Goal: Transaction & Acquisition: Download file/media

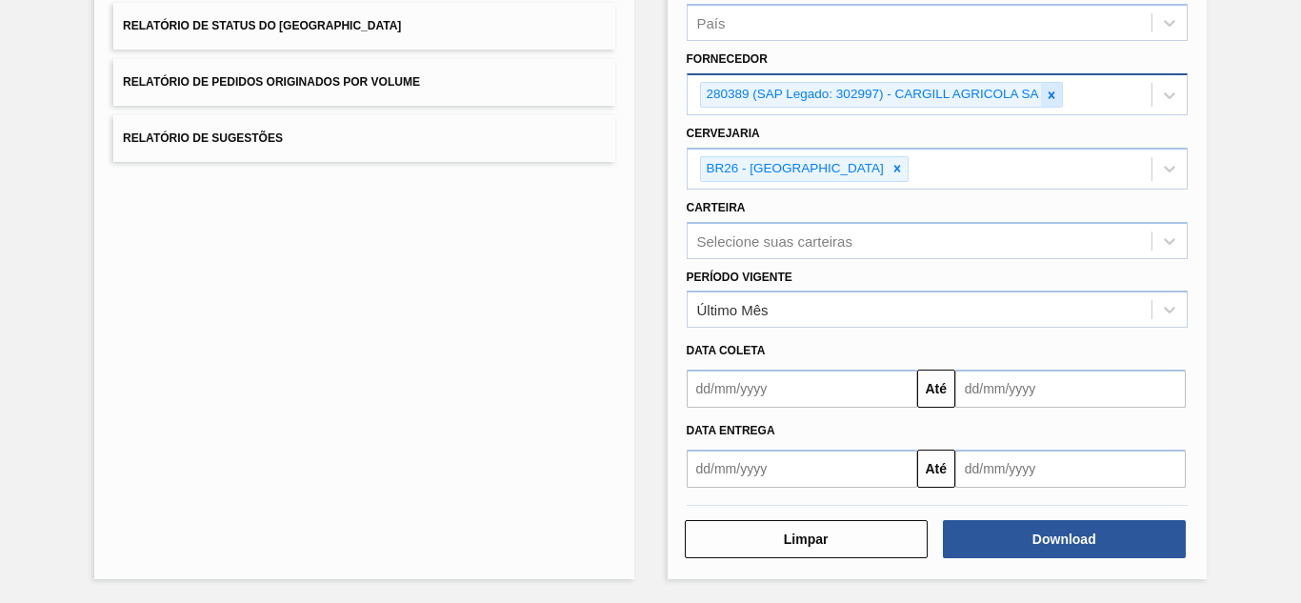
click at [1055, 95] on icon at bounding box center [1051, 95] width 13 height 13
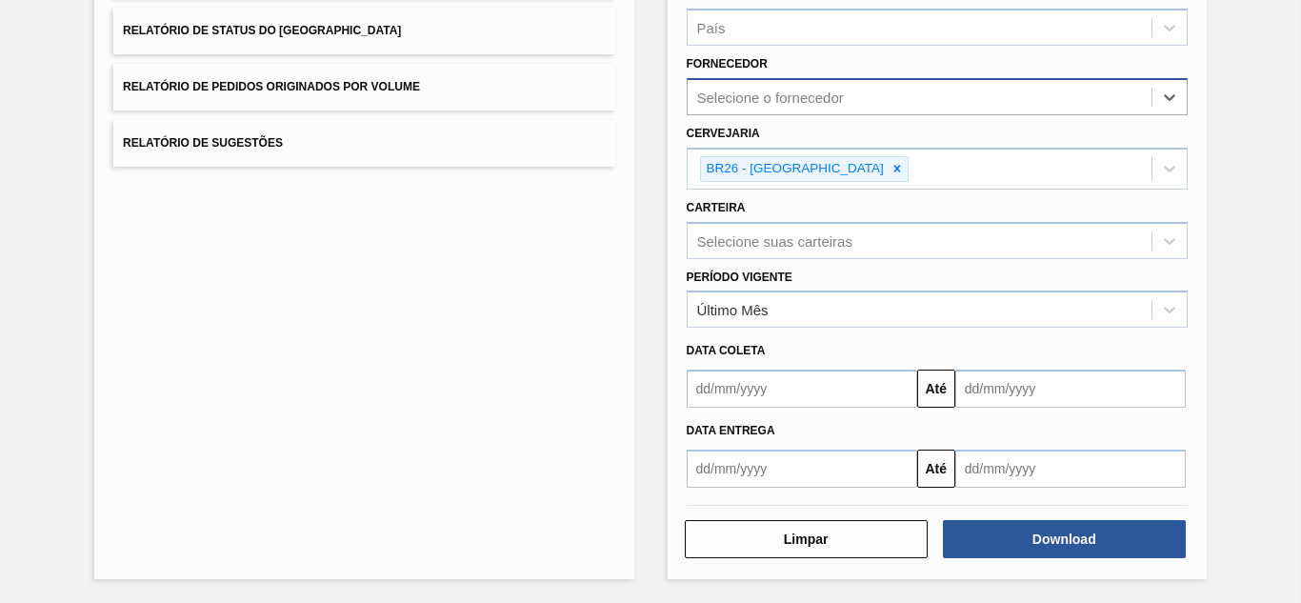
scroll to position [284, 0]
paste input "327858"
type input "327858"
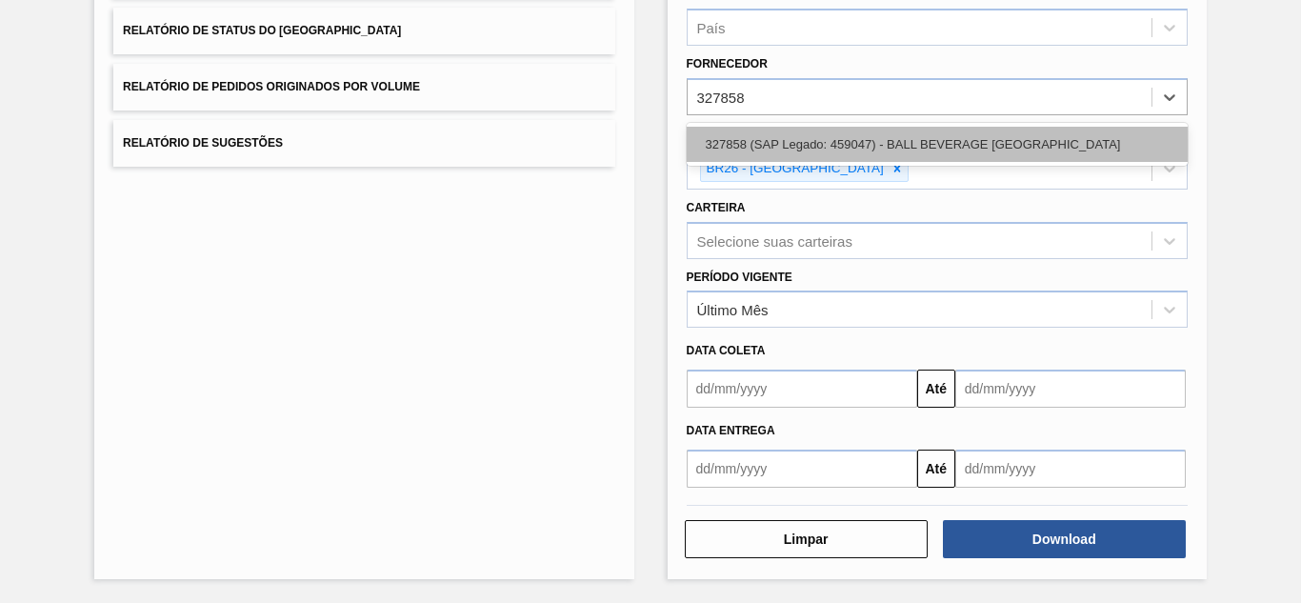
click at [812, 144] on div "327858 (SAP Legado: 459047) - BALL BEVERAGE [GEOGRAPHIC_DATA]" at bounding box center [937, 144] width 501 height 35
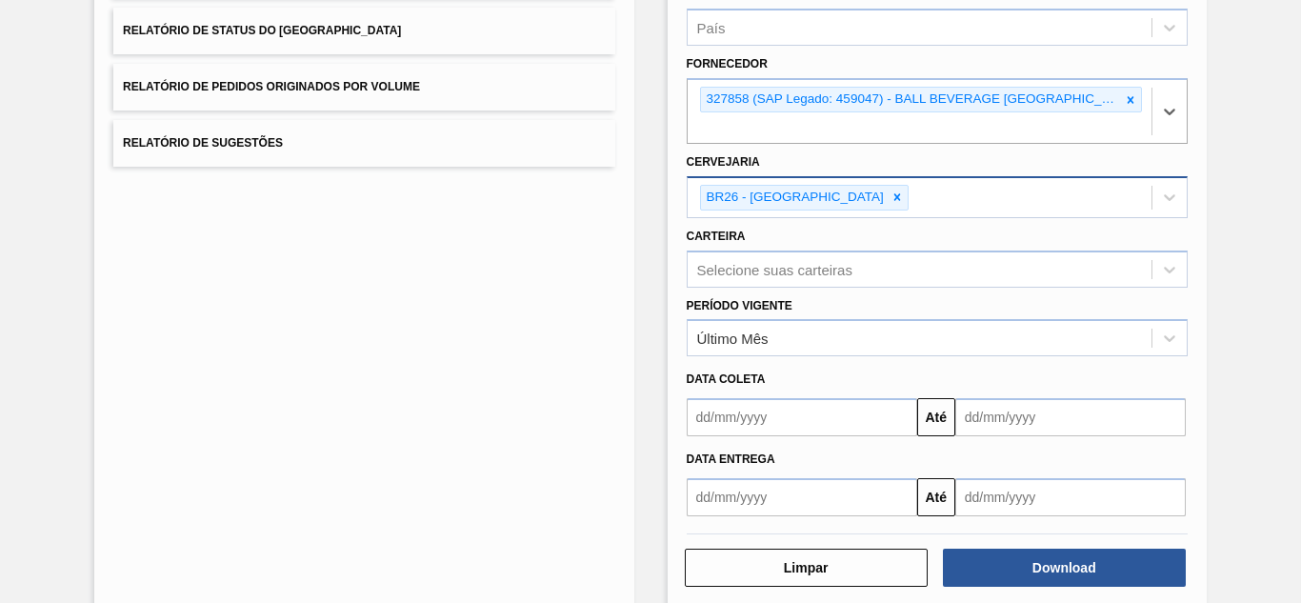
scroll to position [289, 0]
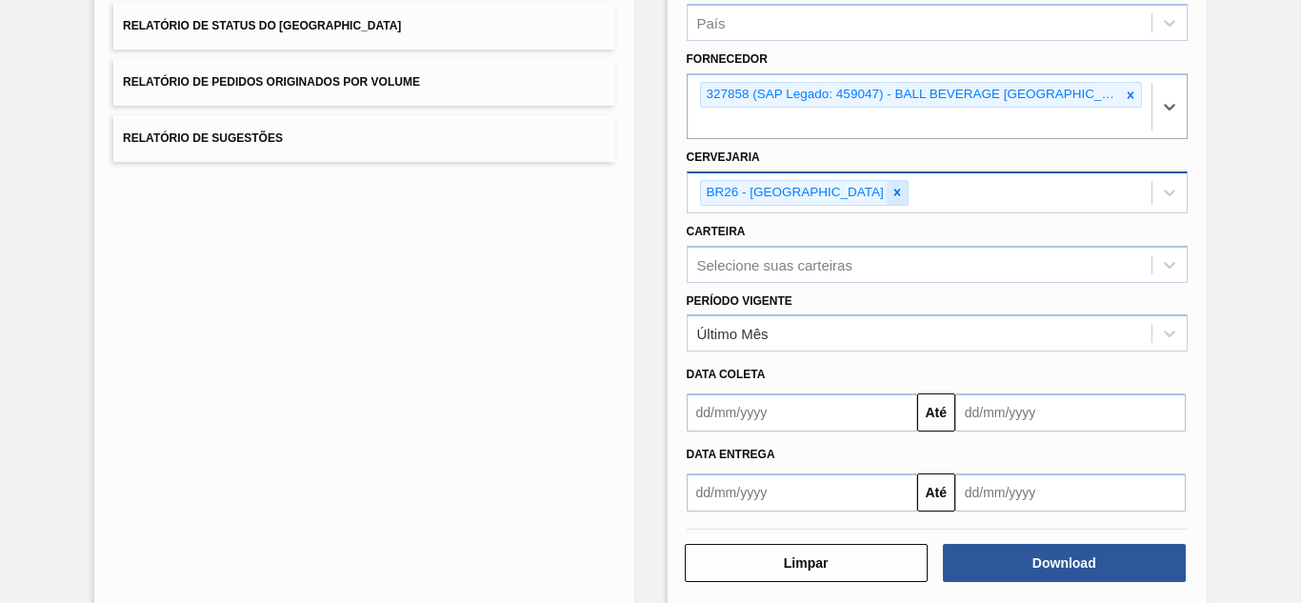
click at [891, 198] on icon at bounding box center [897, 192] width 13 height 13
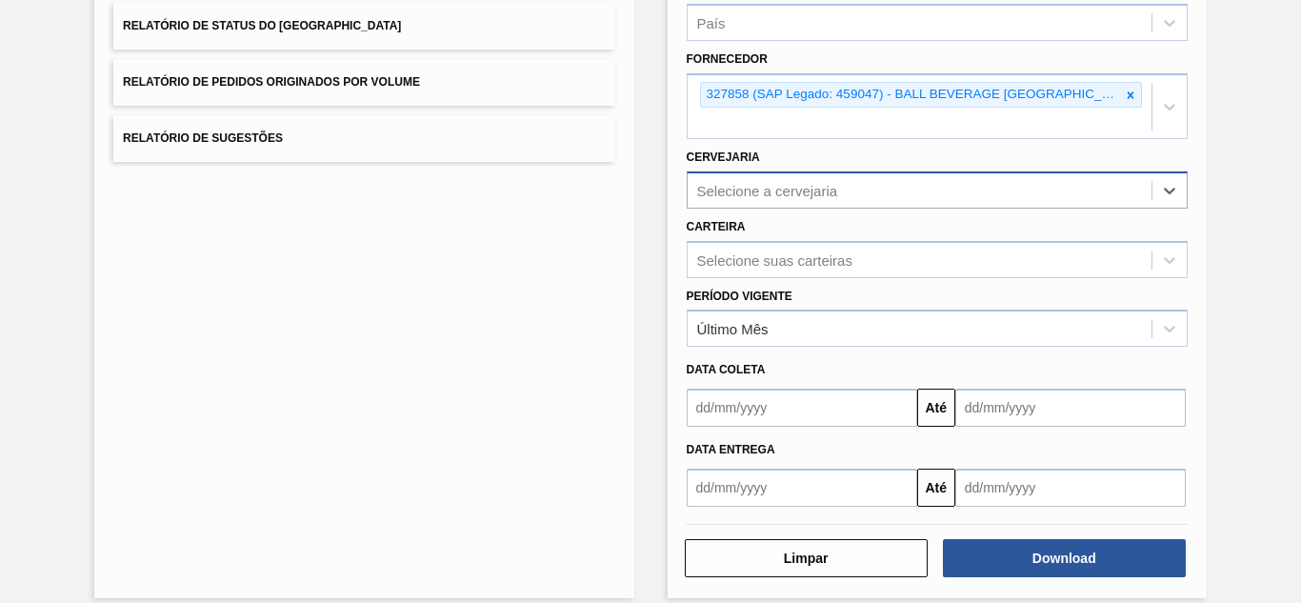
click at [742, 193] on div "Selecione a cervejaria" at bounding box center [767, 190] width 141 height 16
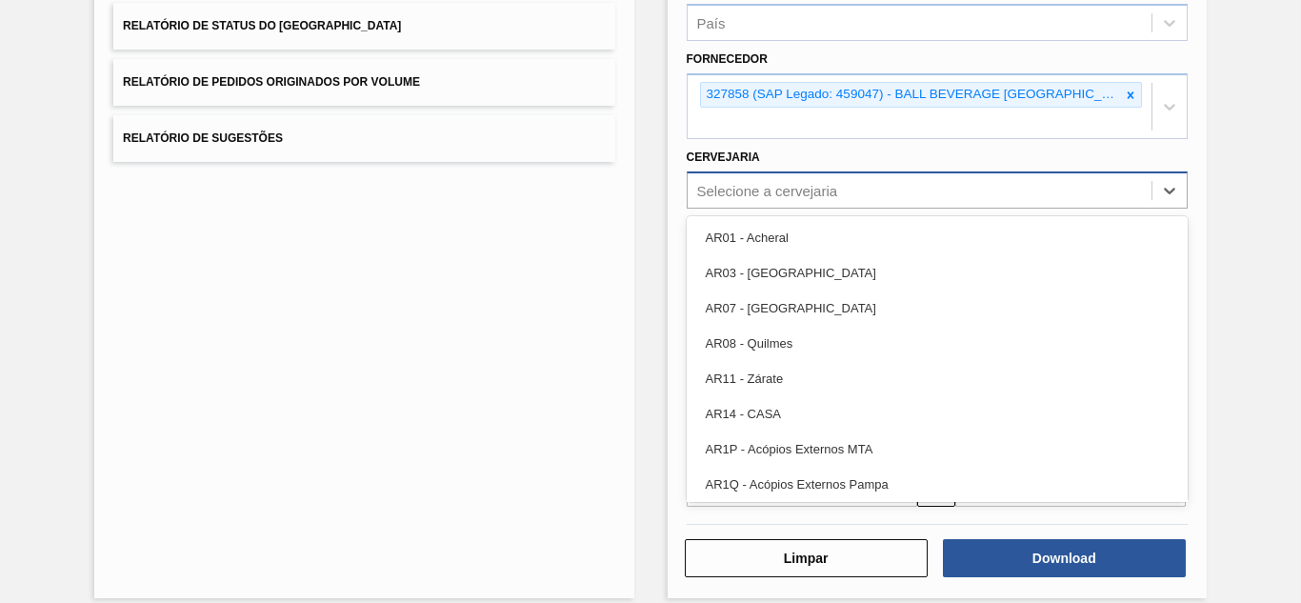
paste input "BR16"
type input "BR16"
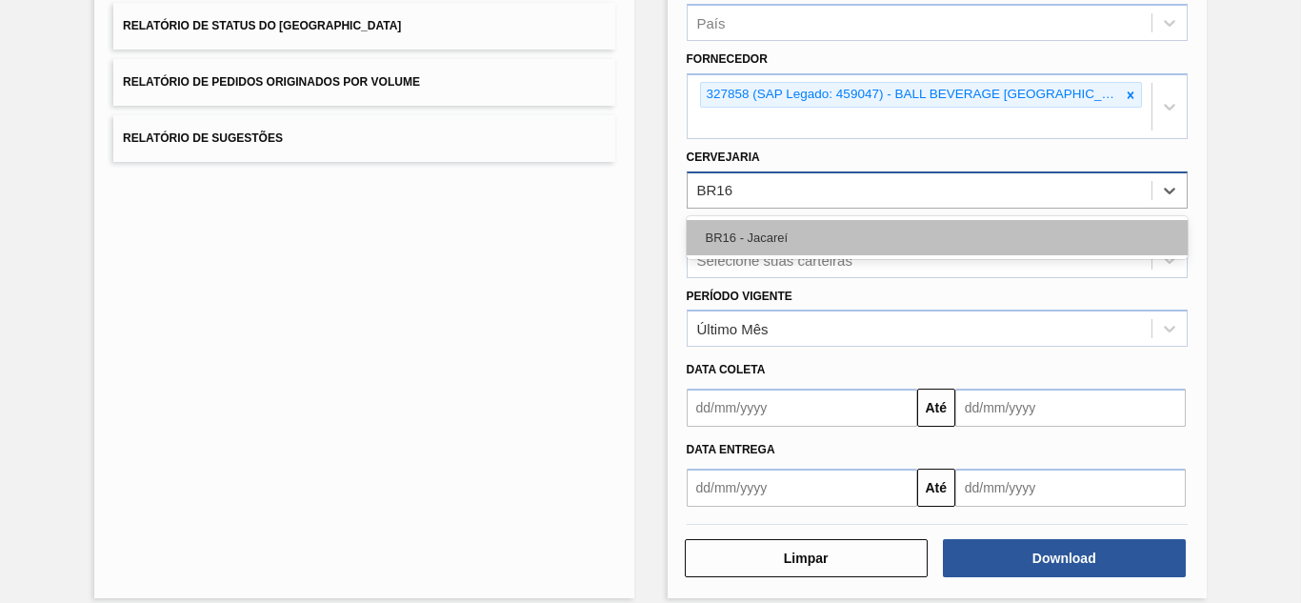
click at [755, 234] on div "BR16 - Jacareí" at bounding box center [937, 237] width 501 height 35
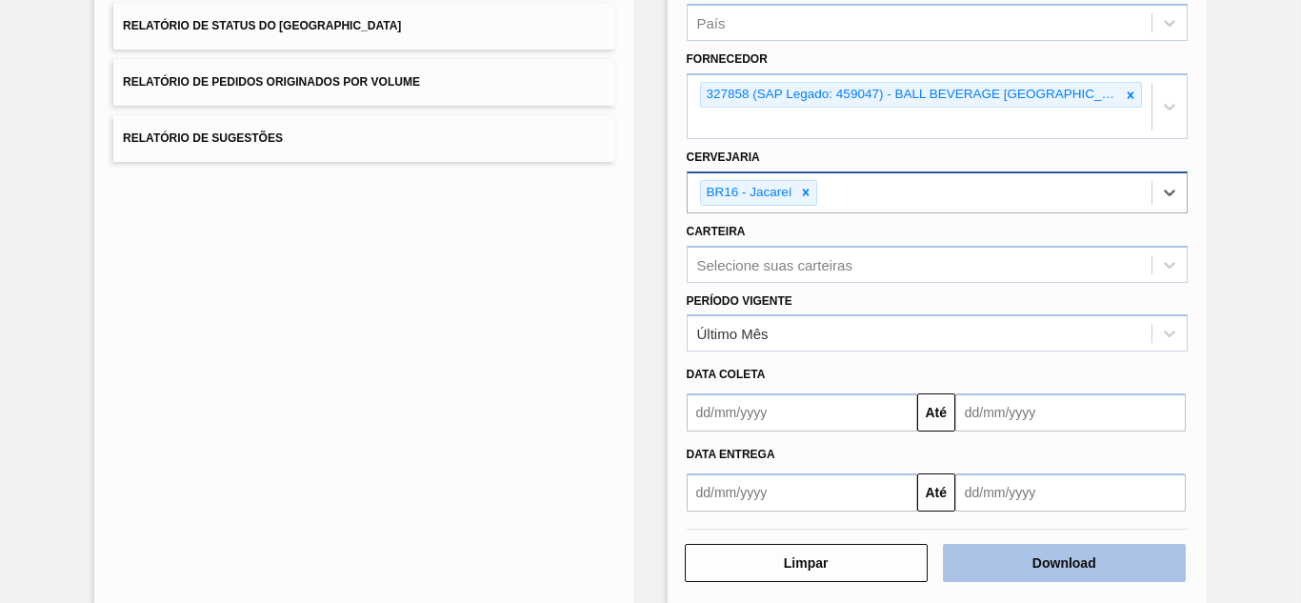
click at [1021, 570] on button "Download" at bounding box center [1064, 563] width 243 height 38
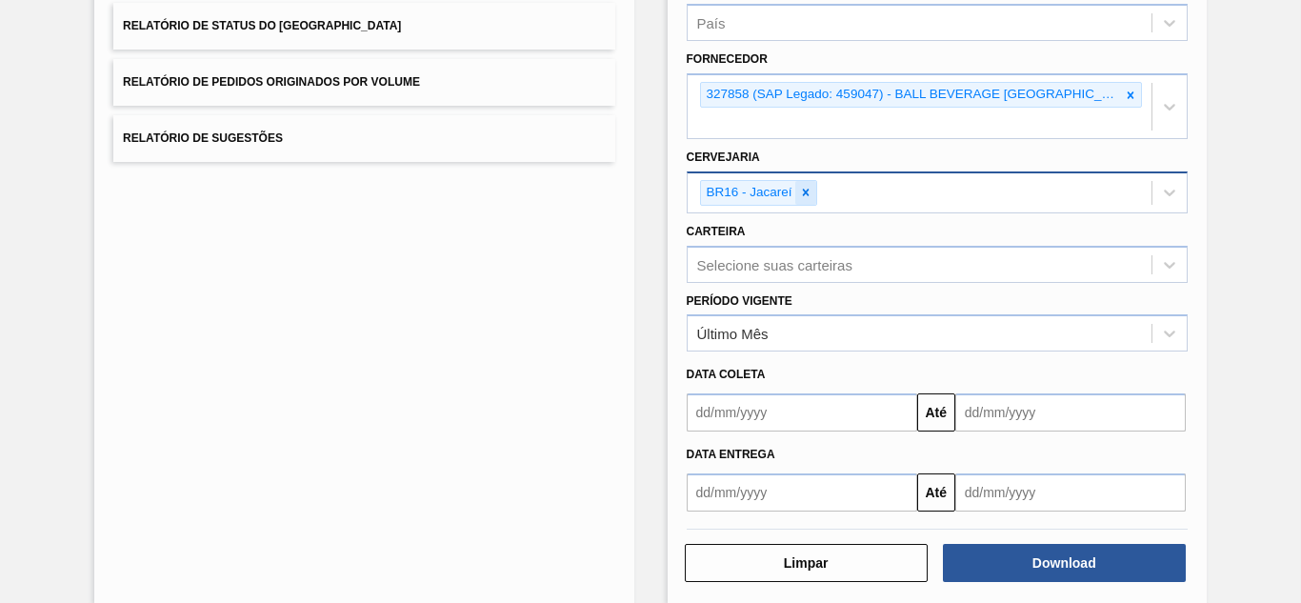
click at [804, 195] on icon at bounding box center [805, 192] width 13 height 13
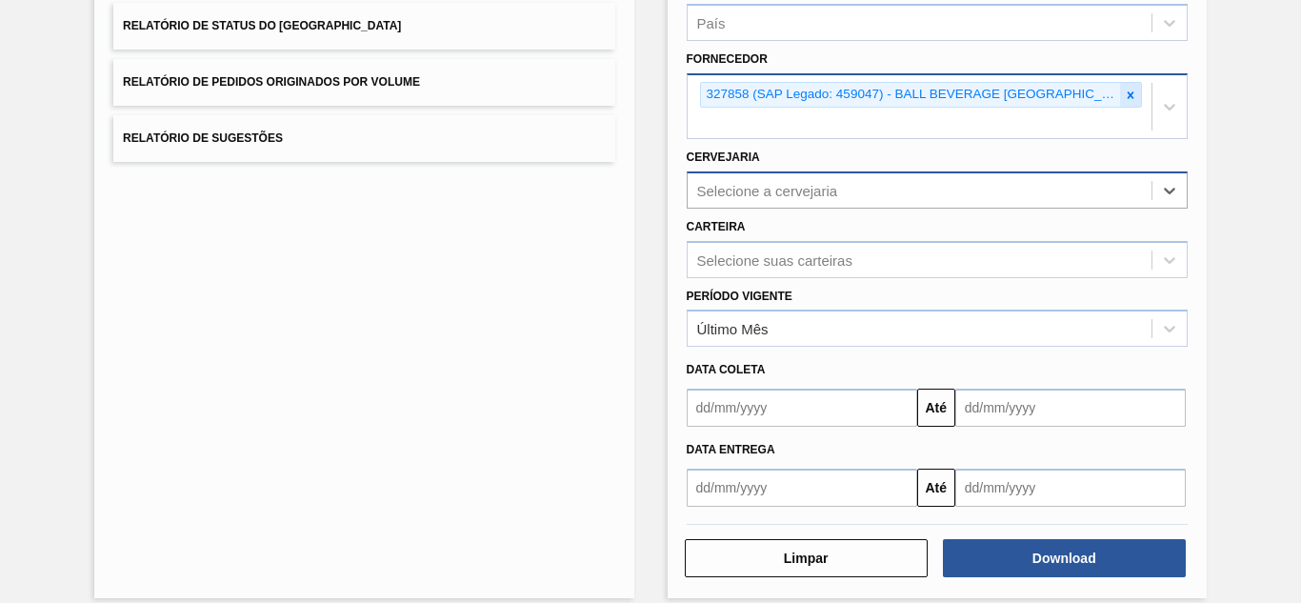
click at [1129, 90] on icon at bounding box center [1130, 95] width 13 height 13
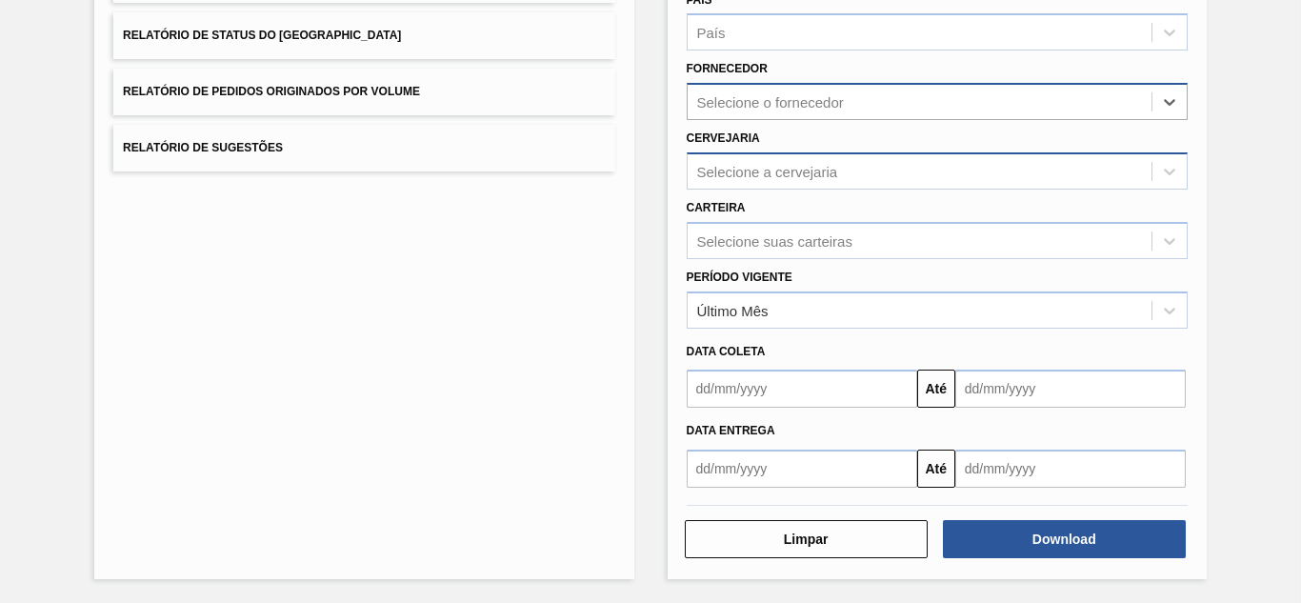
paste input "295660"
type input "295660"
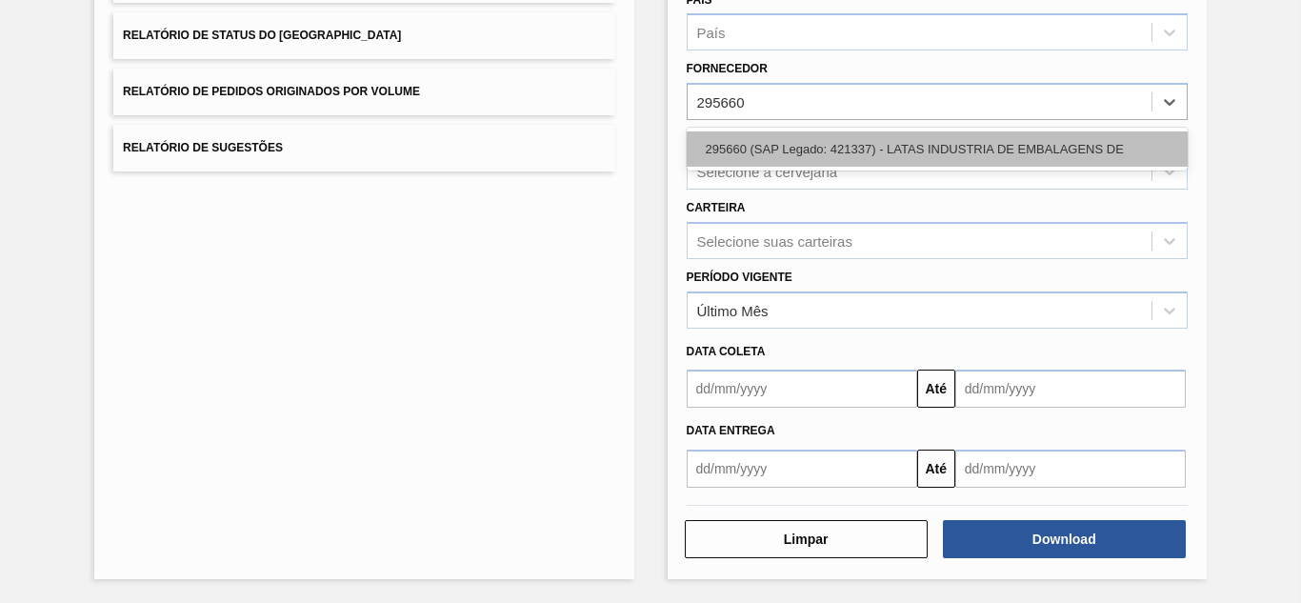
click at [790, 139] on div "295660 (SAP Legado: 421337) - LATAS INDUSTRIA DE EMBALAGENS DE" at bounding box center [937, 148] width 501 height 35
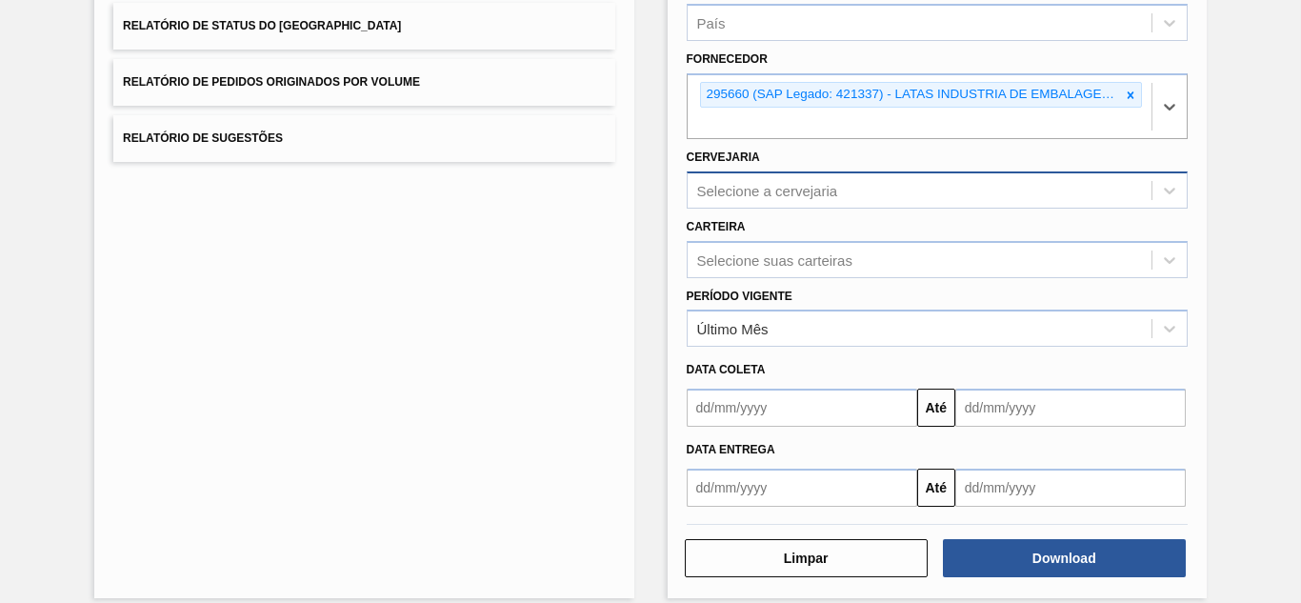
click at [766, 190] on div "Selecione a cervejaria" at bounding box center [767, 190] width 141 height 16
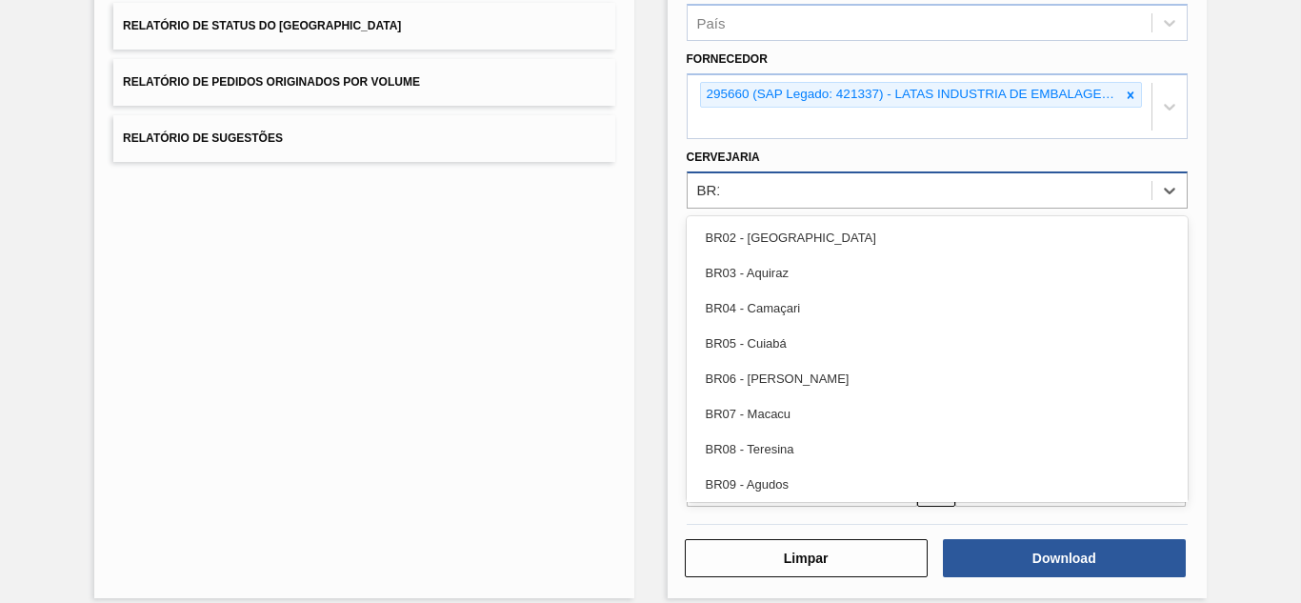
type input "BR19"
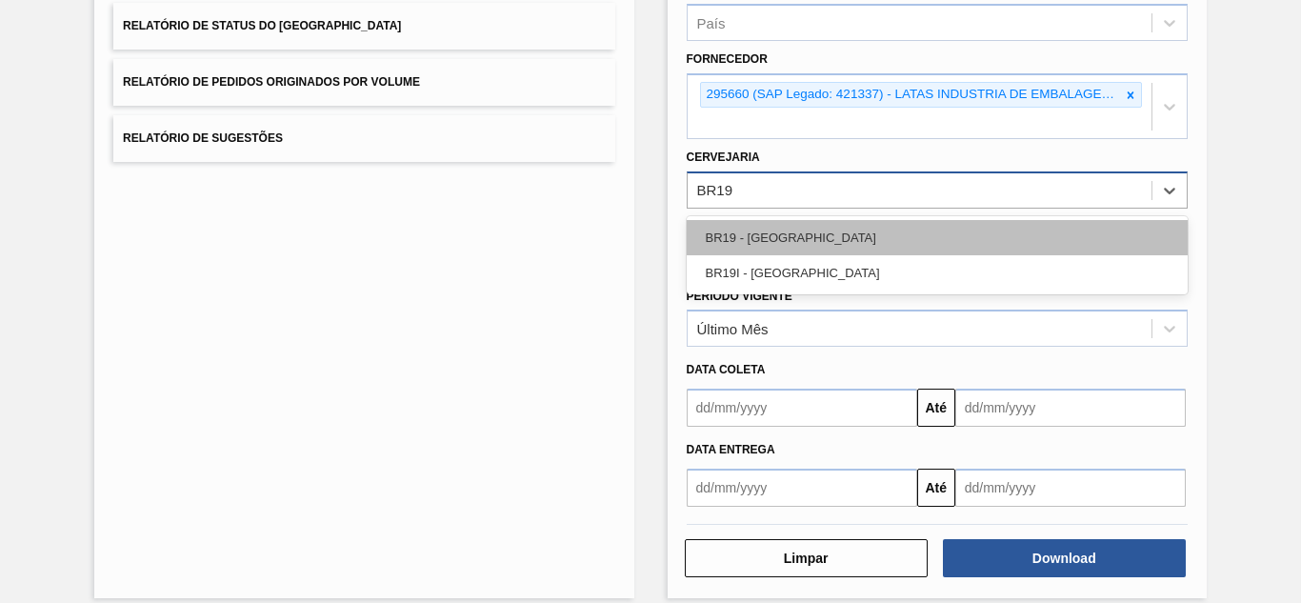
click at [784, 225] on div "BR19 - [GEOGRAPHIC_DATA]" at bounding box center [937, 237] width 501 height 35
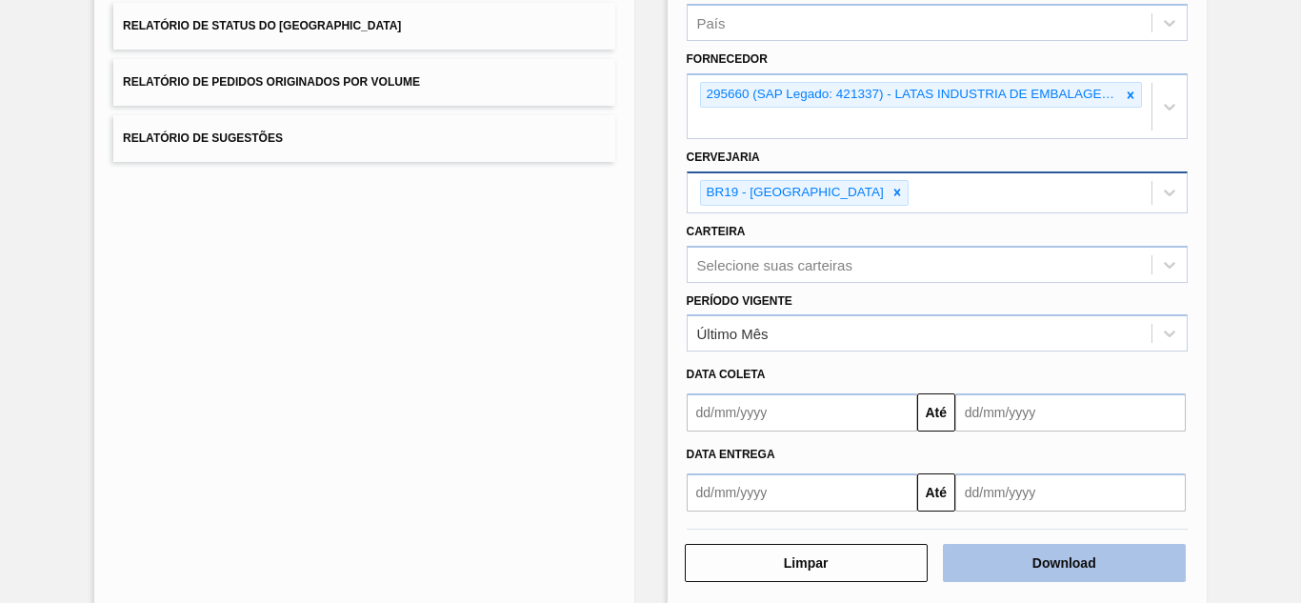
click at [1053, 567] on button "Download" at bounding box center [1064, 563] width 243 height 38
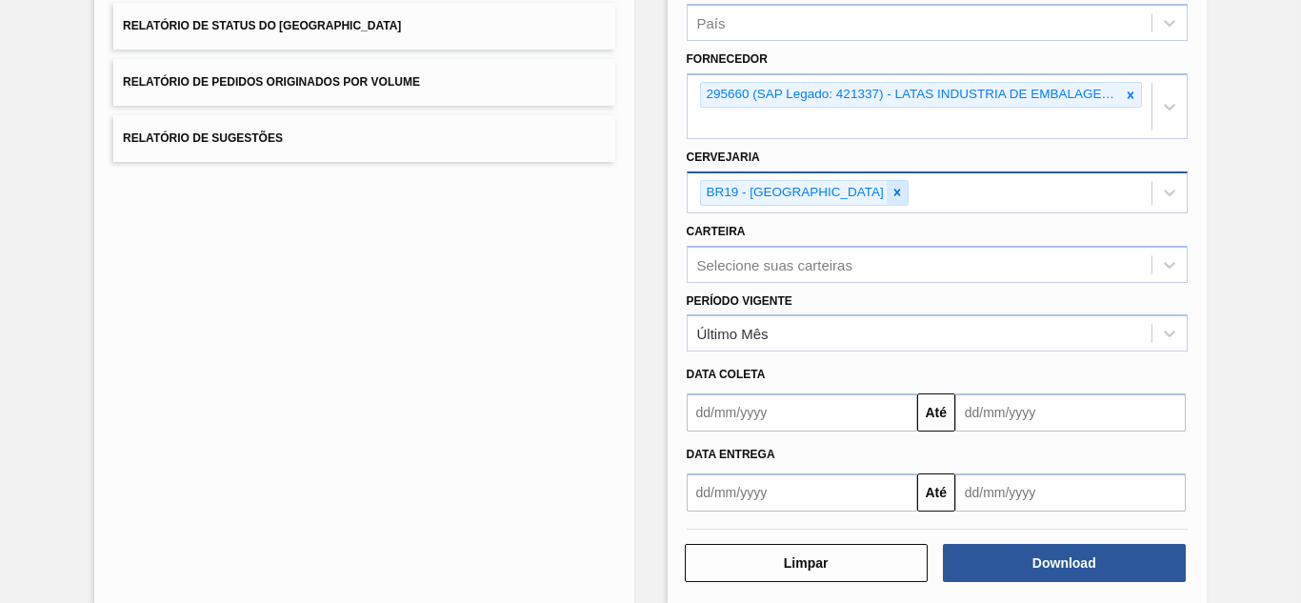
click at [891, 189] on icon at bounding box center [897, 192] width 13 height 13
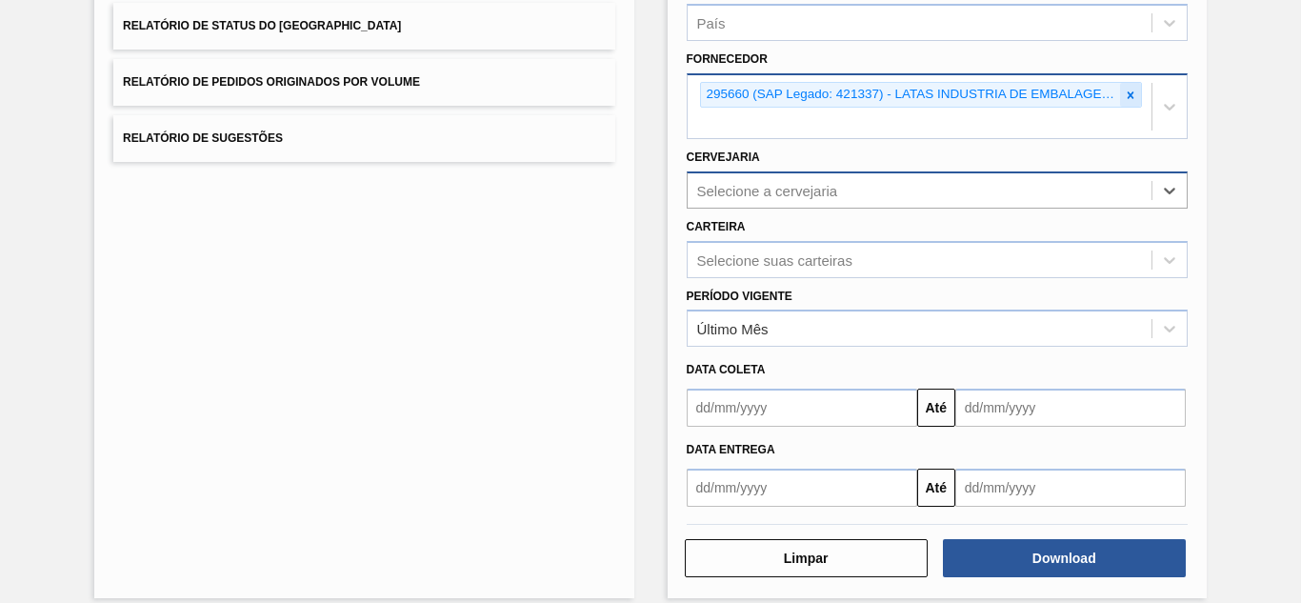
click at [1124, 96] on icon at bounding box center [1130, 95] width 13 height 13
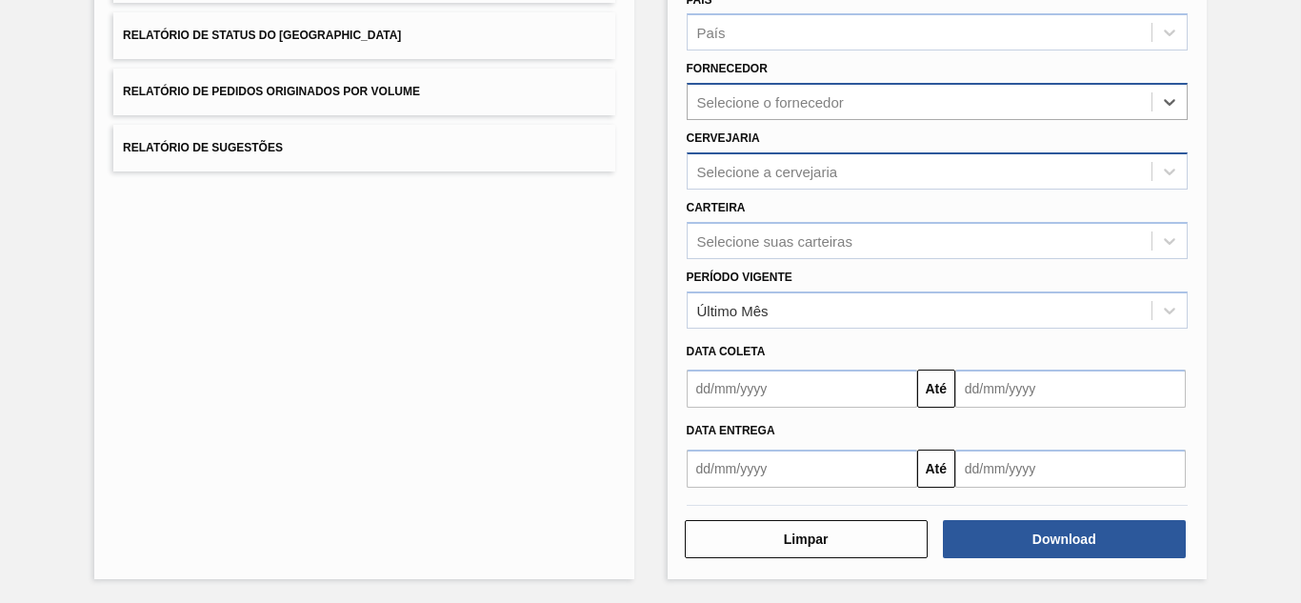
click at [864, 100] on div "Selecione o fornecedor" at bounding box center [920, 103] width 464 height 28
paste input "316230"
type input "316230"
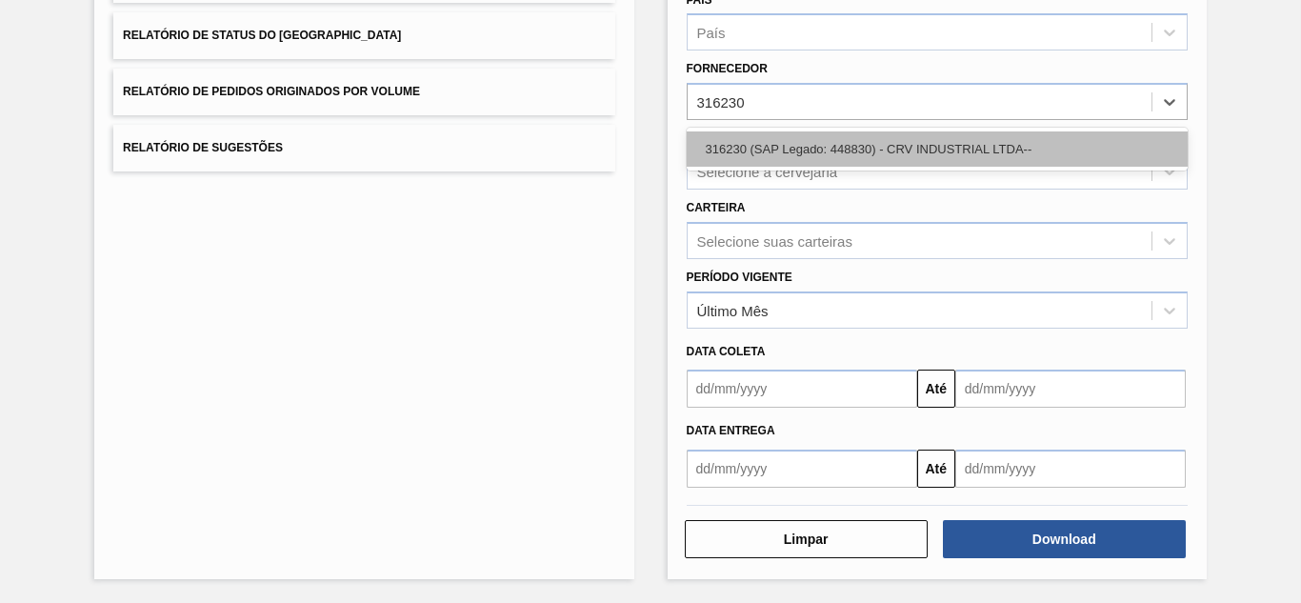
click at [758, 150] on div "316230 (SAP Legado: 448830) - CRV INDUSTRIAL LTDA--" at bounding box center [937, 148] width 501 height 35
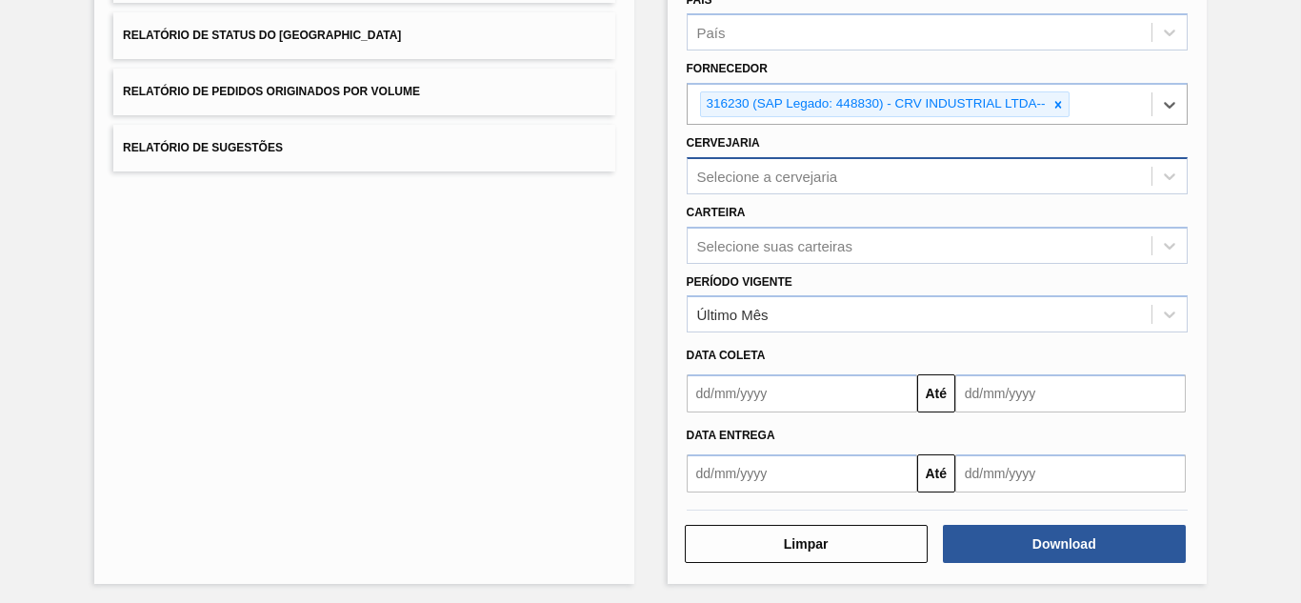
scroll to position [284, 0]
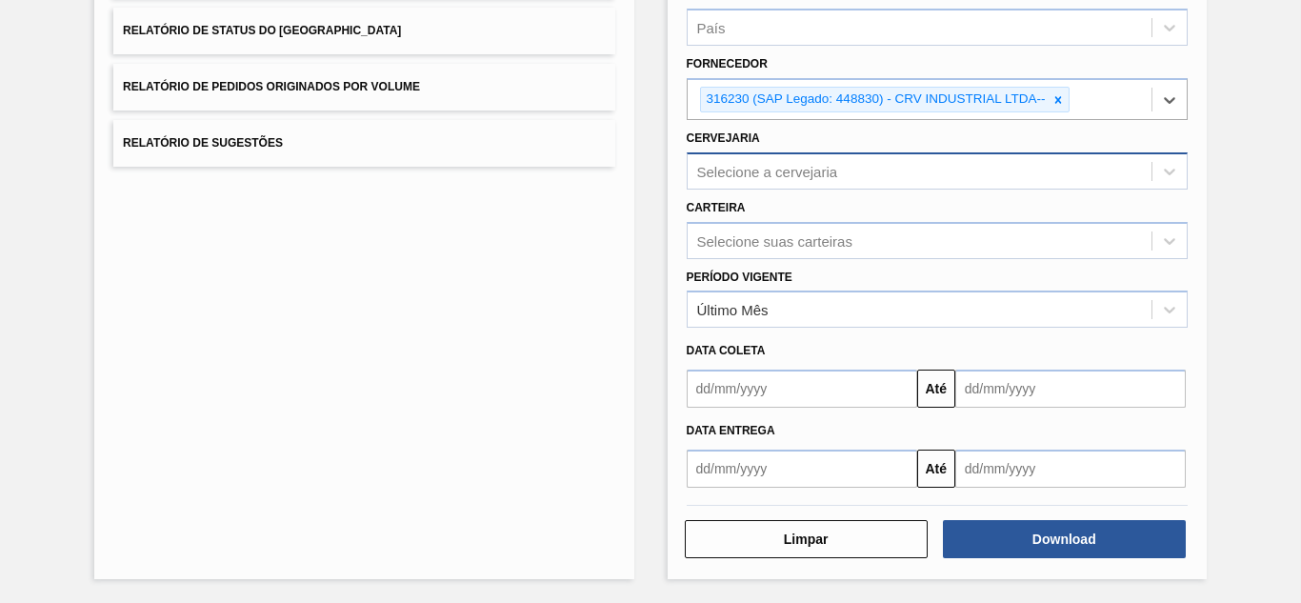
click at [748, 181] on div "Selecione a cervejaria" at bounding box center [920, 171] width 464 height 28
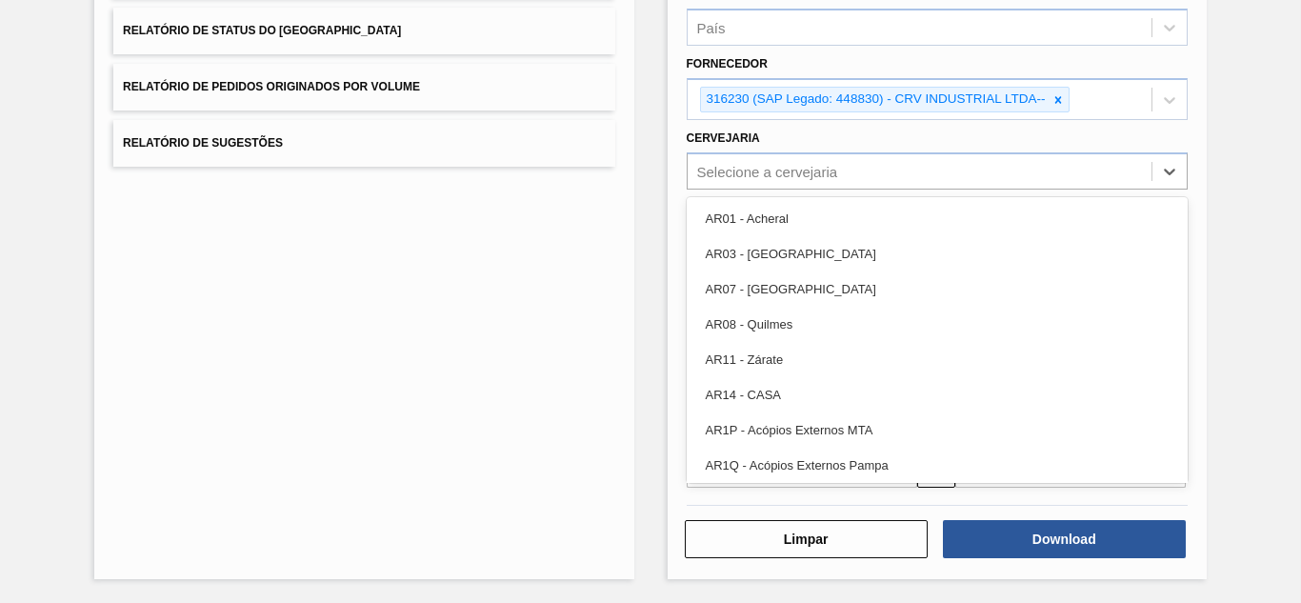
paste input "BR15"
type input "BR15"
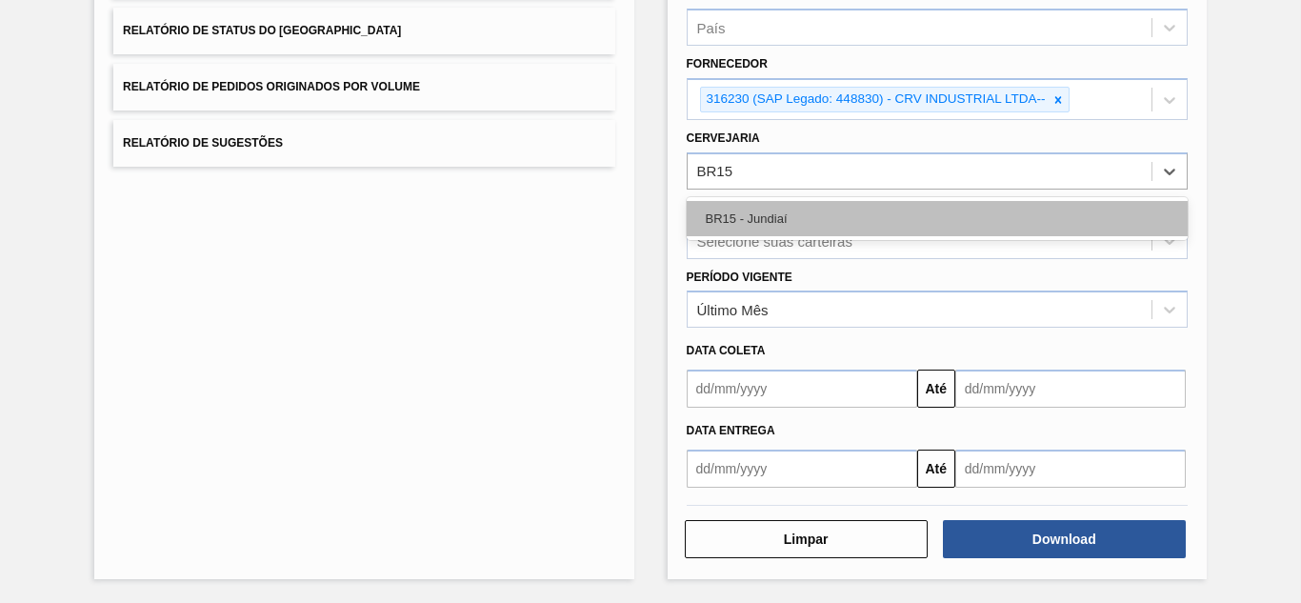
click at [737, 228] on div "BR15 - Jundiaí" at bounding box center [937, 218] width 501 height 35
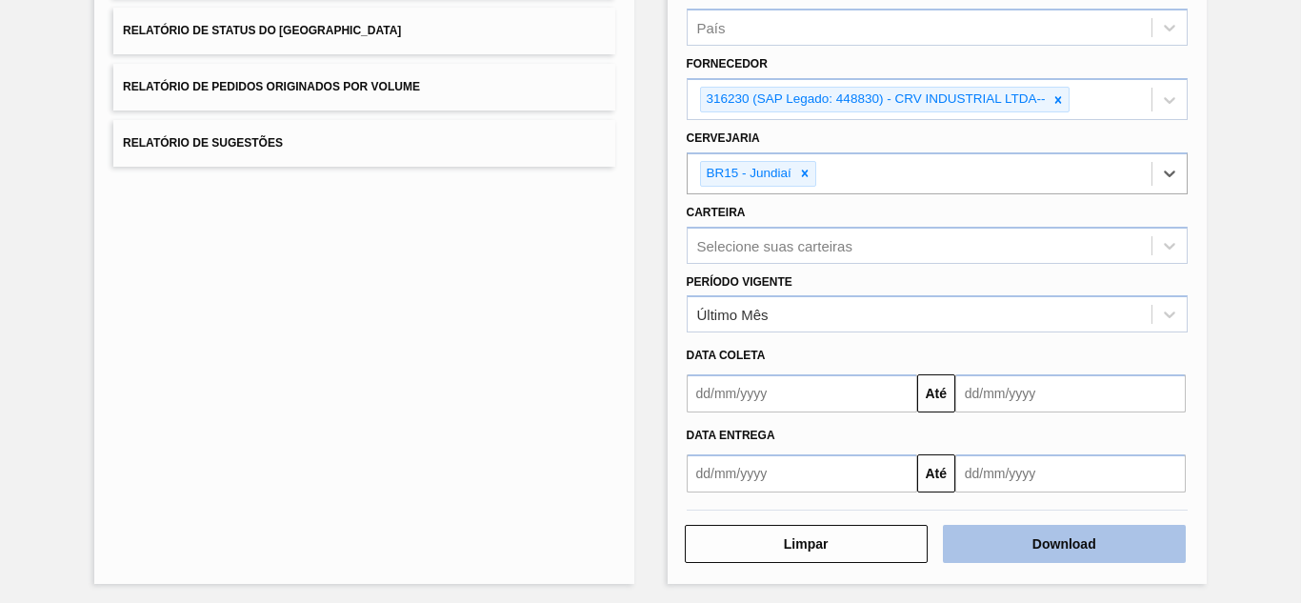
click at [1032, 531] on button "Download" at bounding box center [1064, 544] width 243 height 38
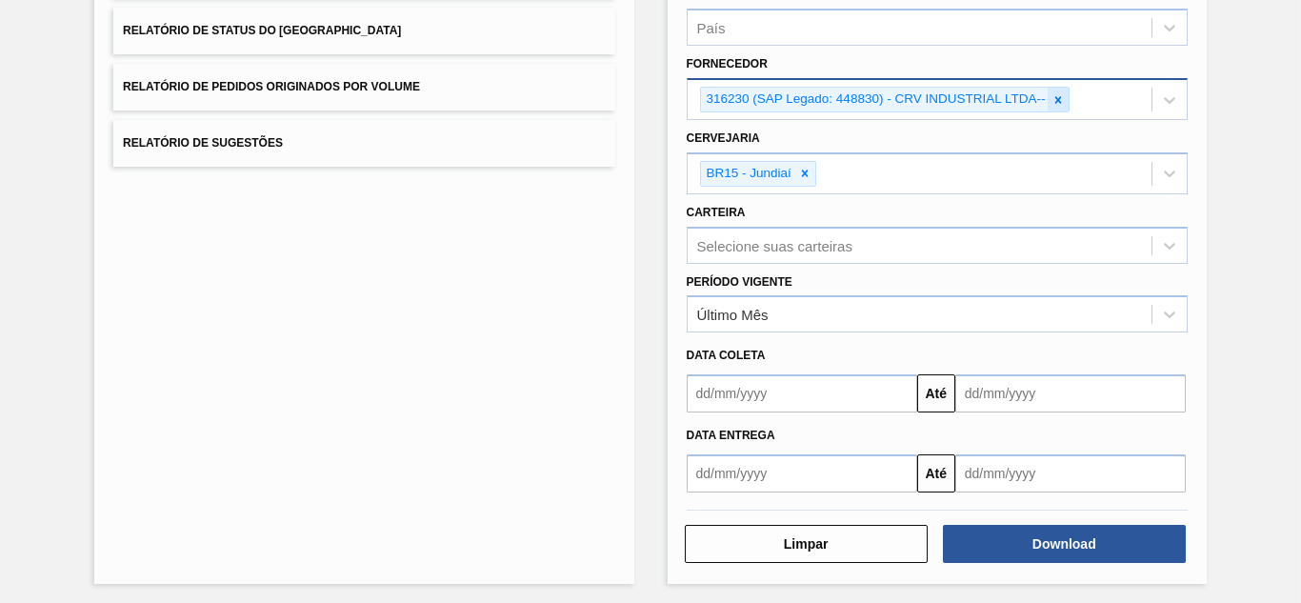
click at [1052, 100] on icon at bounding box center [1058, 99] width 13 height 13
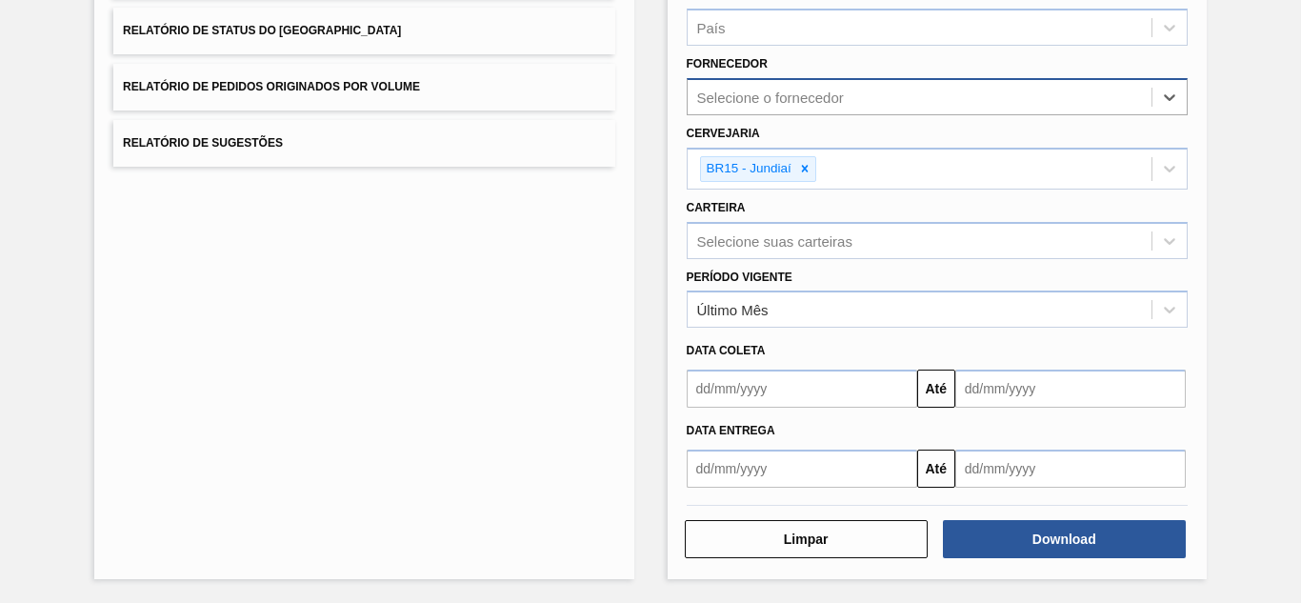
paste input "289877"
type input "289877"
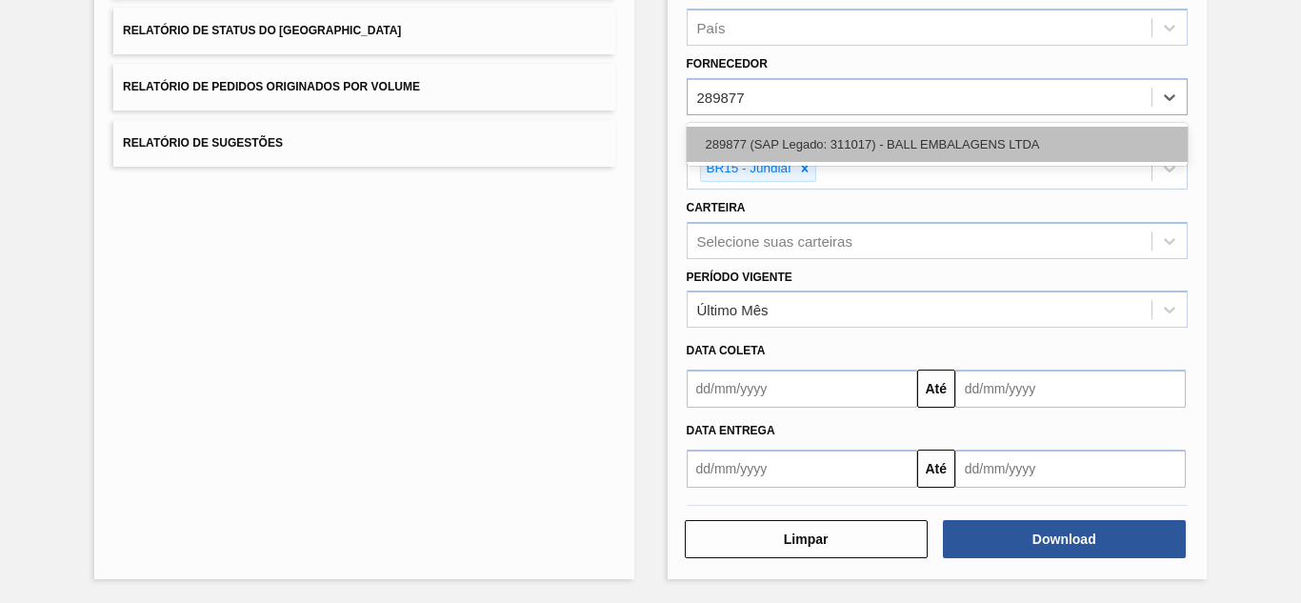
click at [765, 131] on div "289877 (SAP Legado: 311017) - BALL EMBALAGENS LTDA" at bounding box center [937, 144] width 501 height 35
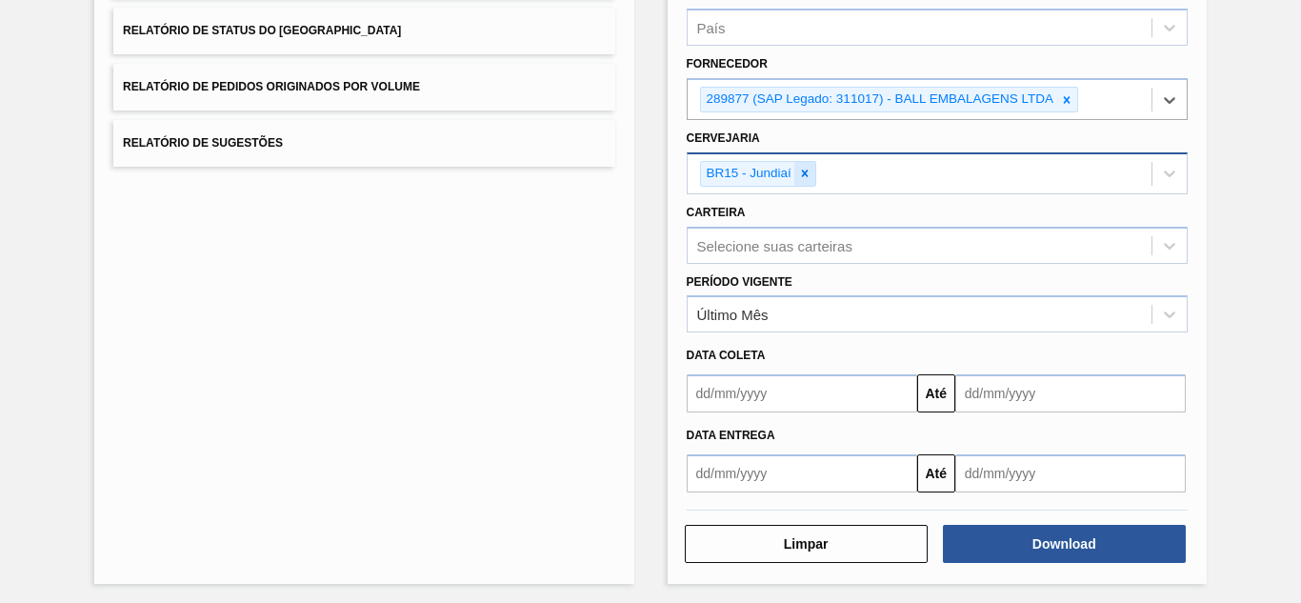
click at [807, 171] on icon at bounding box center [804, 173] width 13 height 13
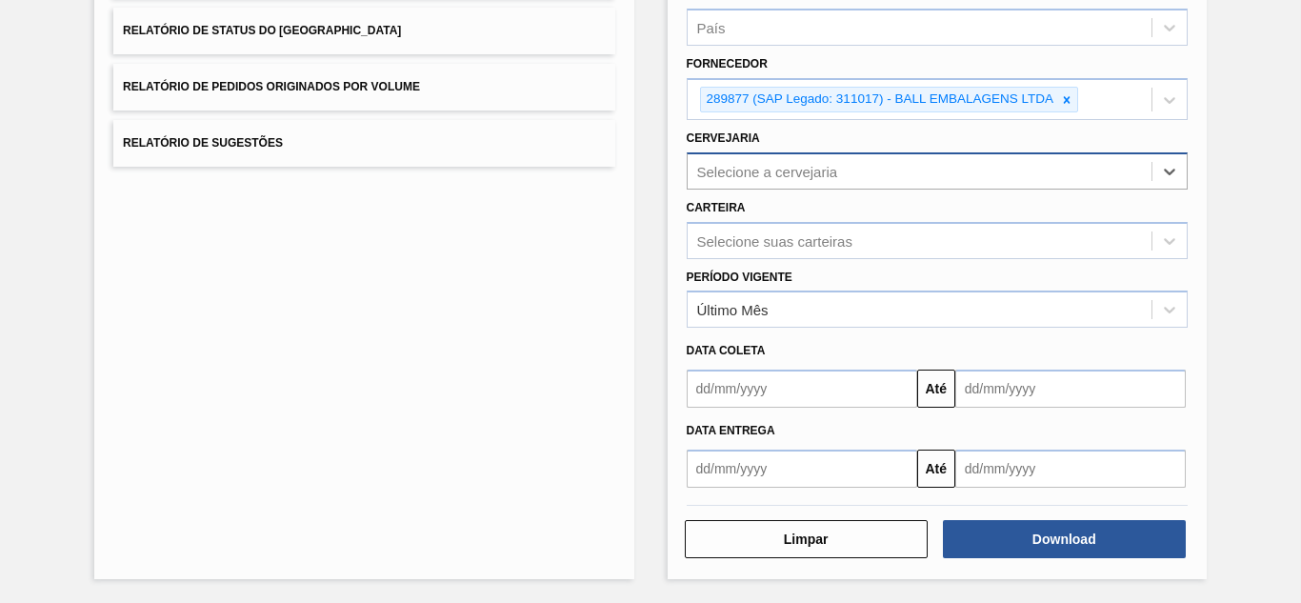
paste input "BR17"
type input "BR17"
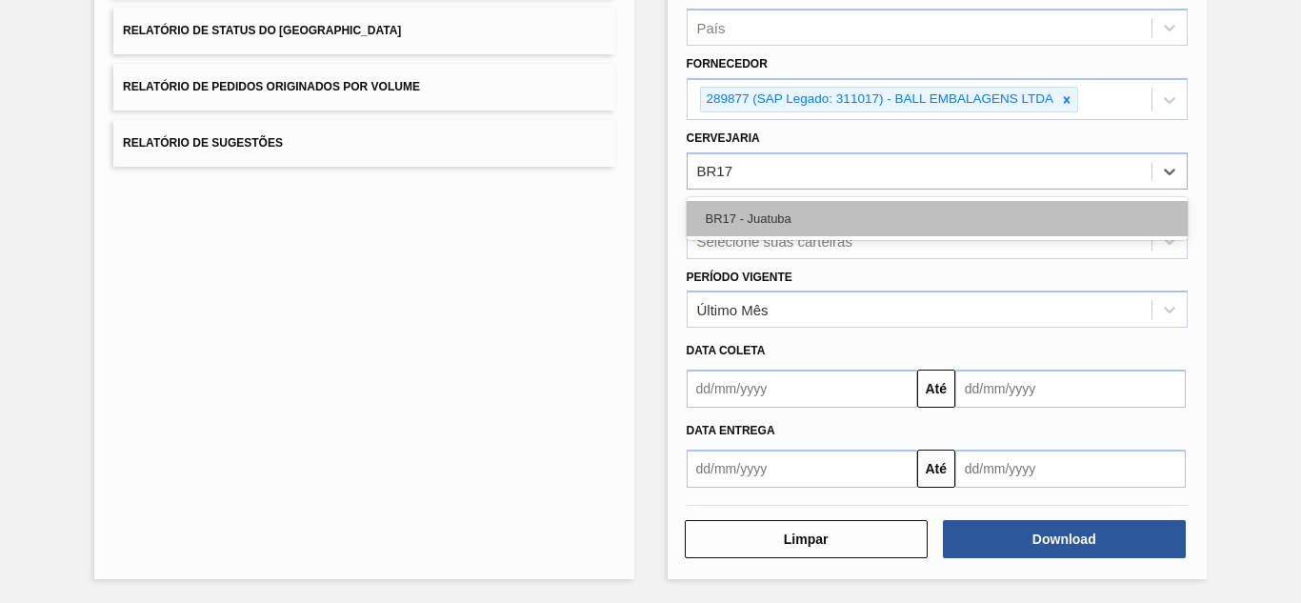
click at [761, 222] on div "BR17 - Juatuba" at bounding box center [937, 218] width 501 height 35
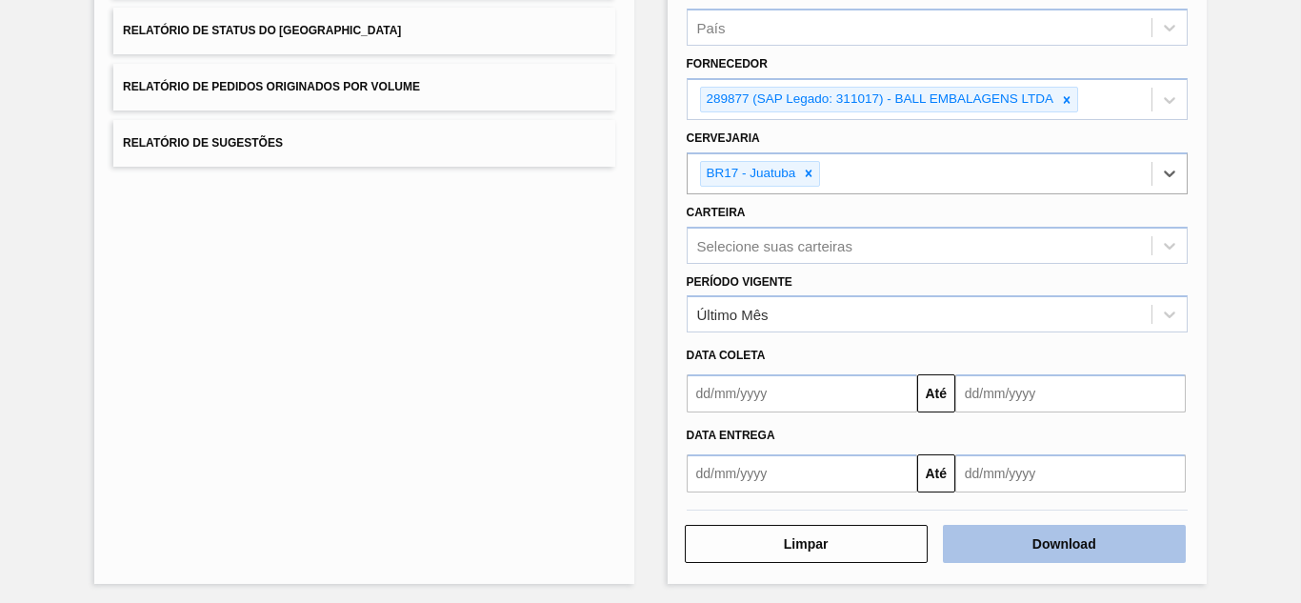
click at [997, 550] on button "Download" at bounding box center [1064, 544] width 243 height 38
